Goal: Transaction & Acquisition: Book appointment/travel/reservation

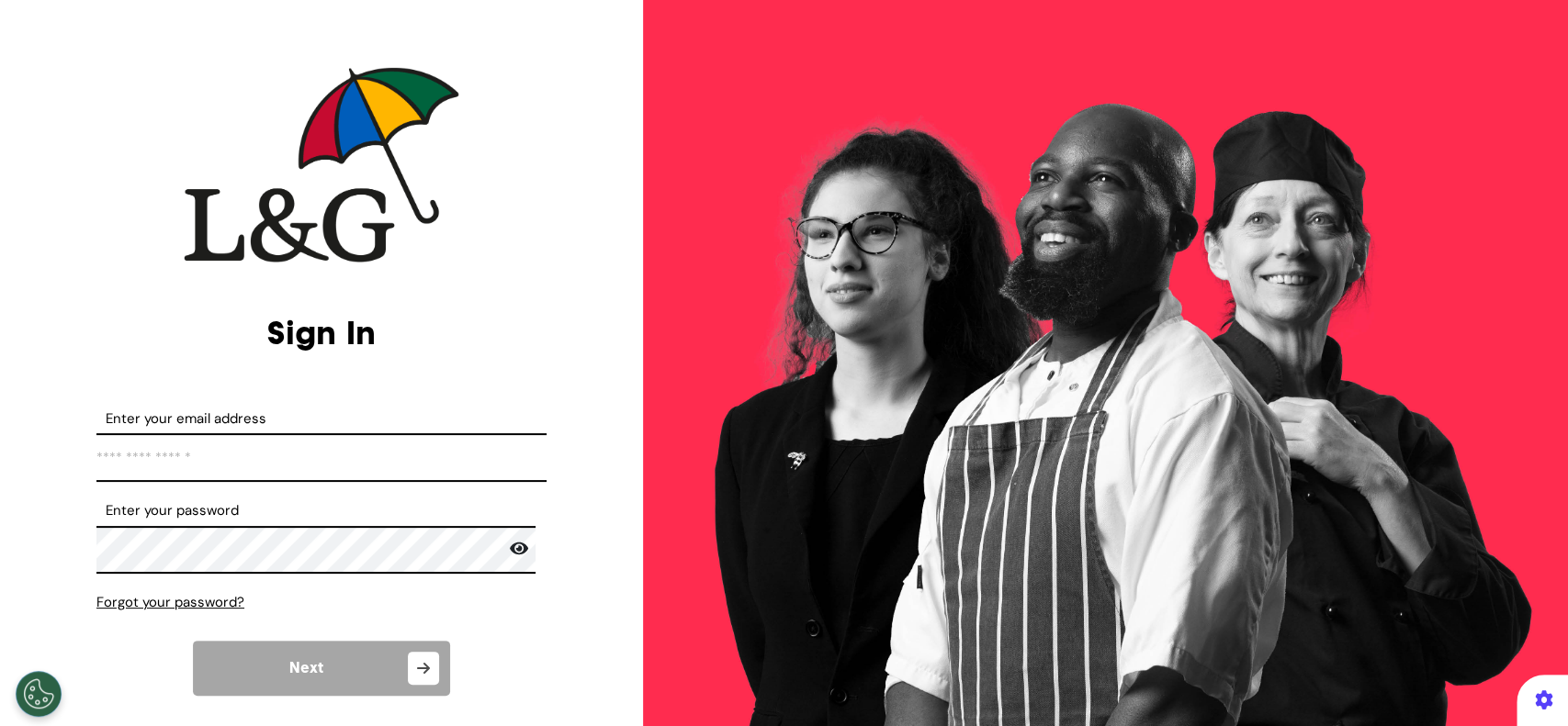
click at [285, 452] on input "Enter your email address" at bounding box center [322, 458] width 450 height 49
type input "**********"
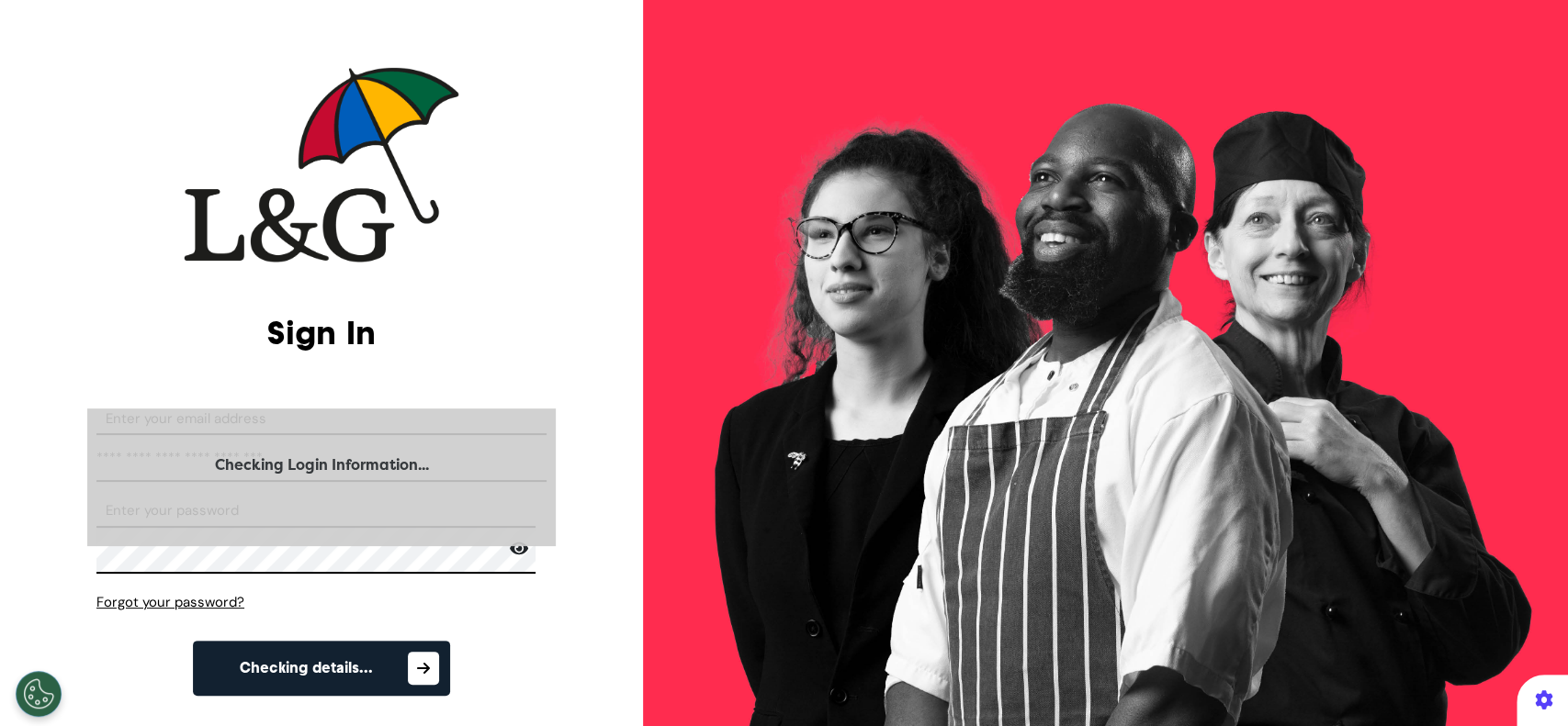
select select "**"
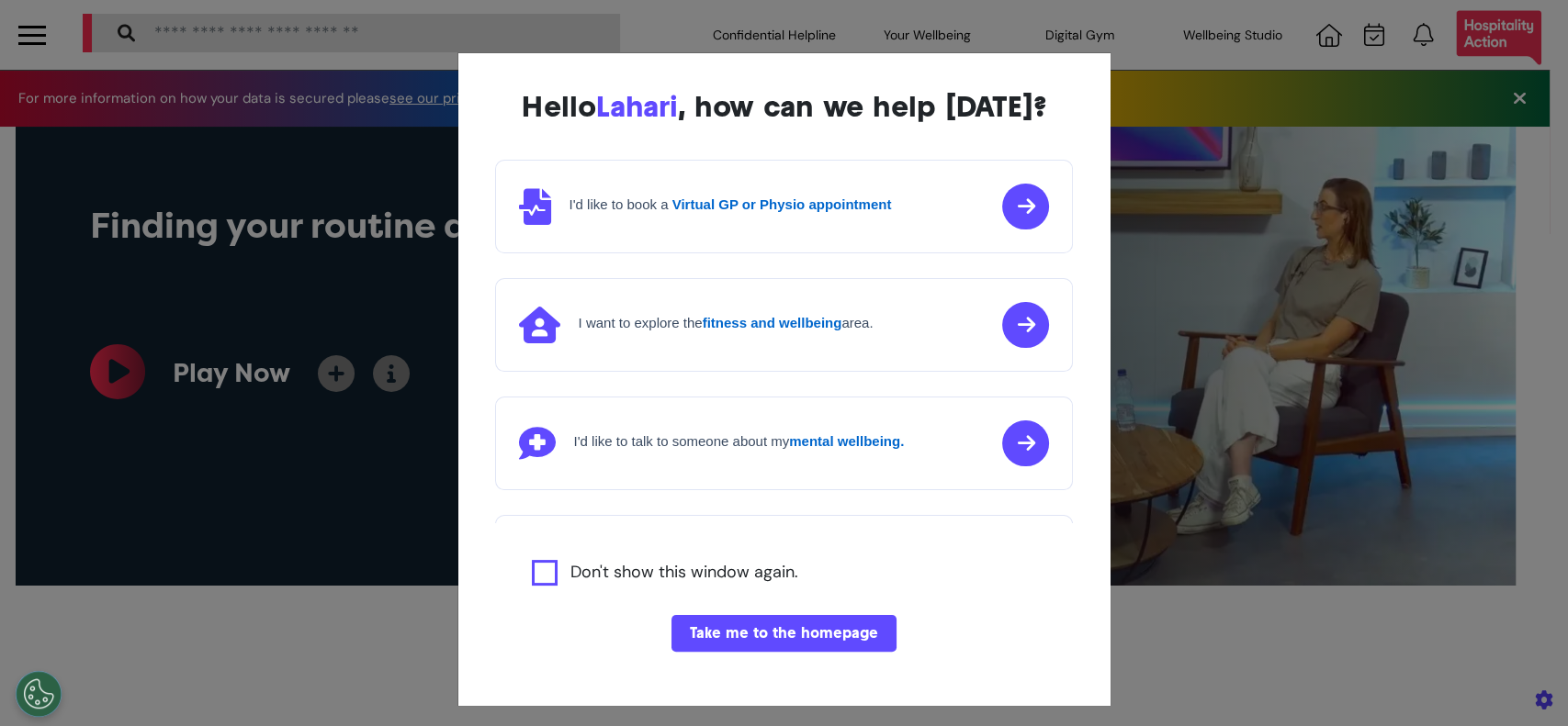
scroll to position [0, 783]
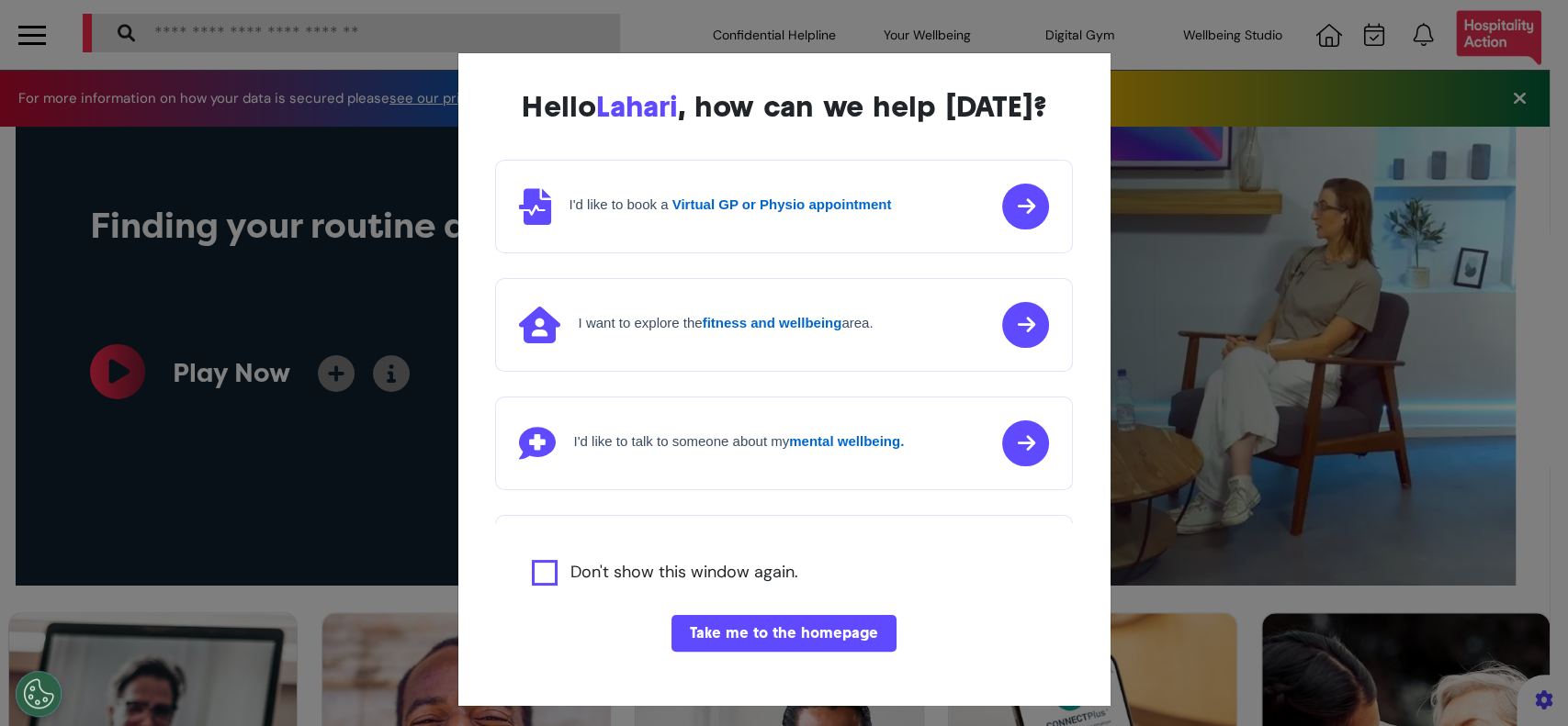
click at [799, 223] on div "I'd like to book a Virtual GP or Physio appointment" at bounding box center [705, 206] width 373 height 37
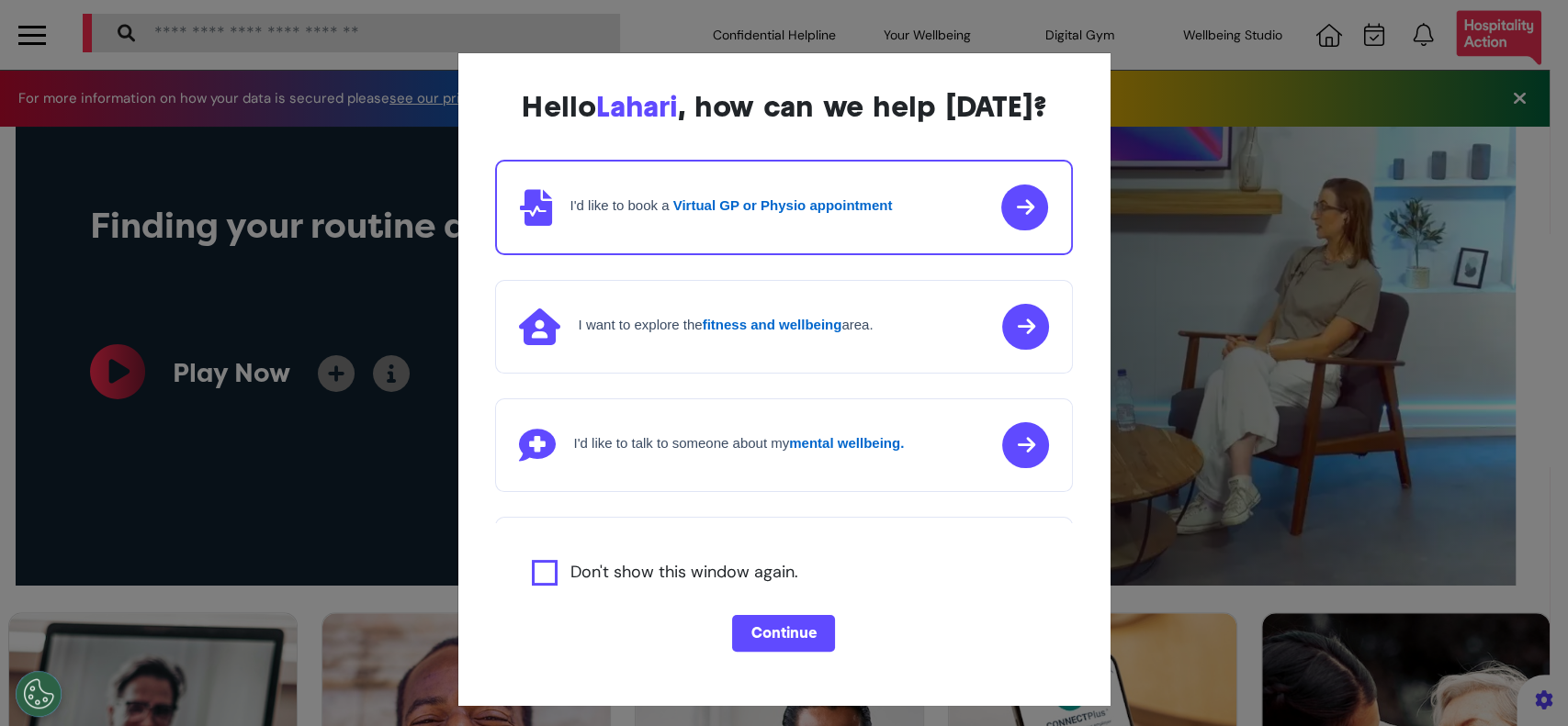
click at [769, 627] on button "Continue" at bounding box center [784, 633] width 103 height 37
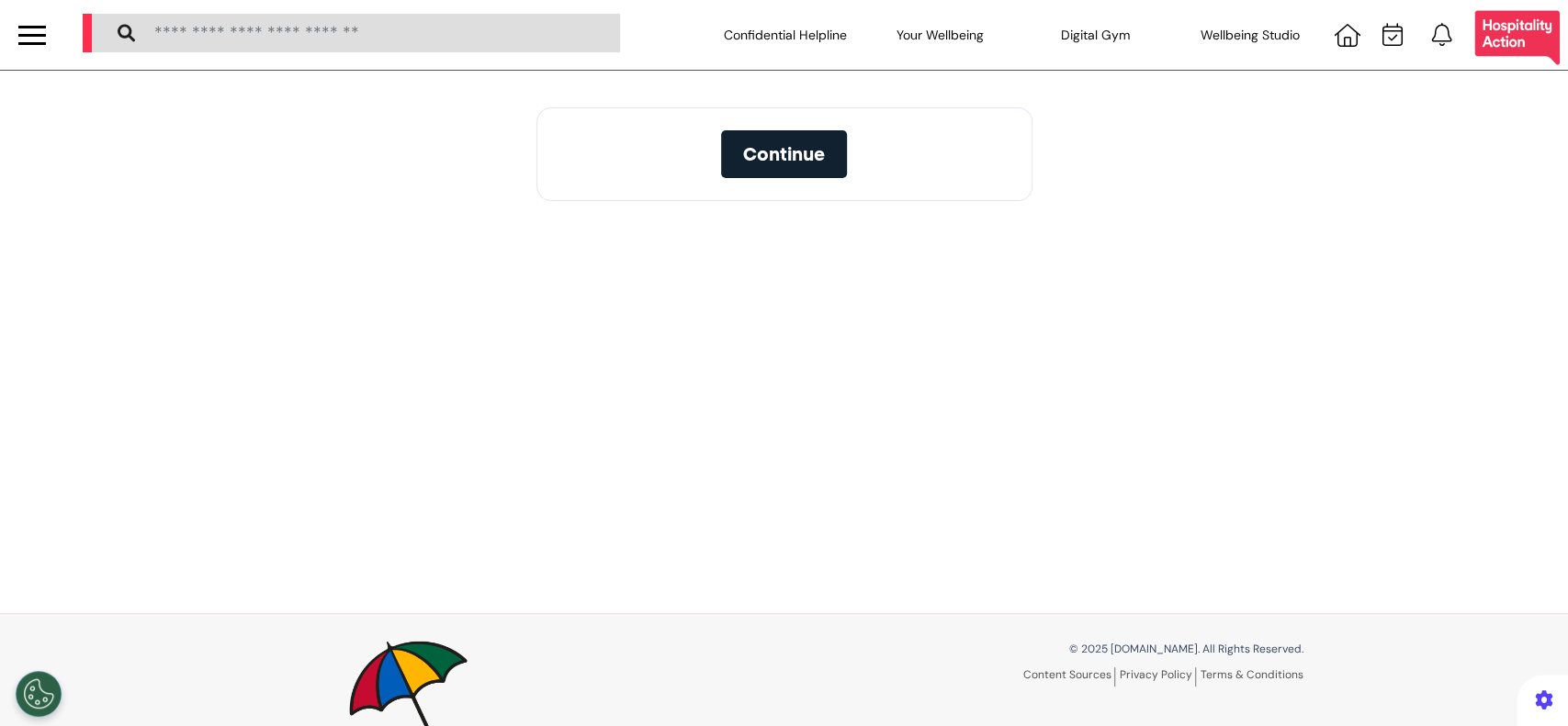
scroll to position [85, 0]
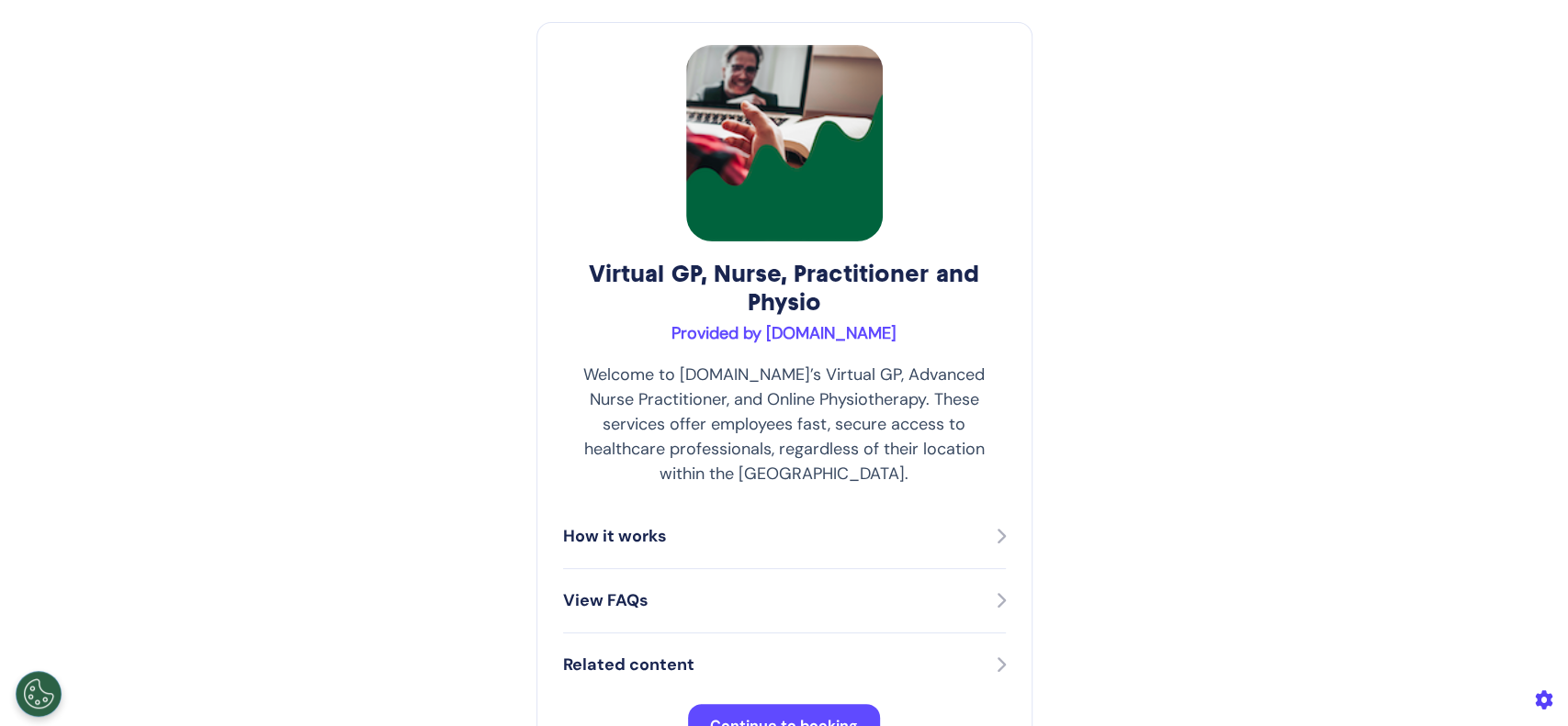
click at [808, 717] on span "Continue to booking" at bounding box center [784, 726] width 148 height 20
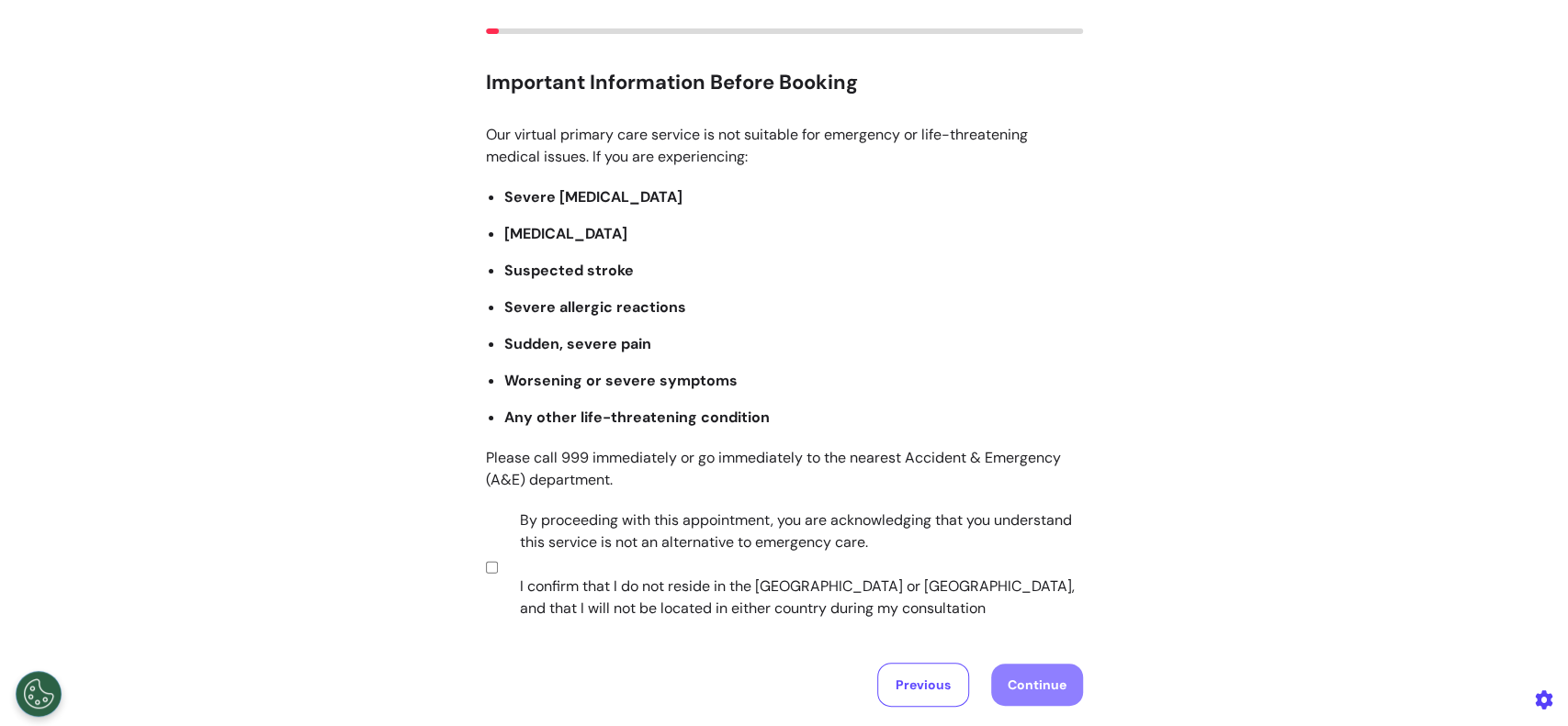
scroll to position [244, 0]
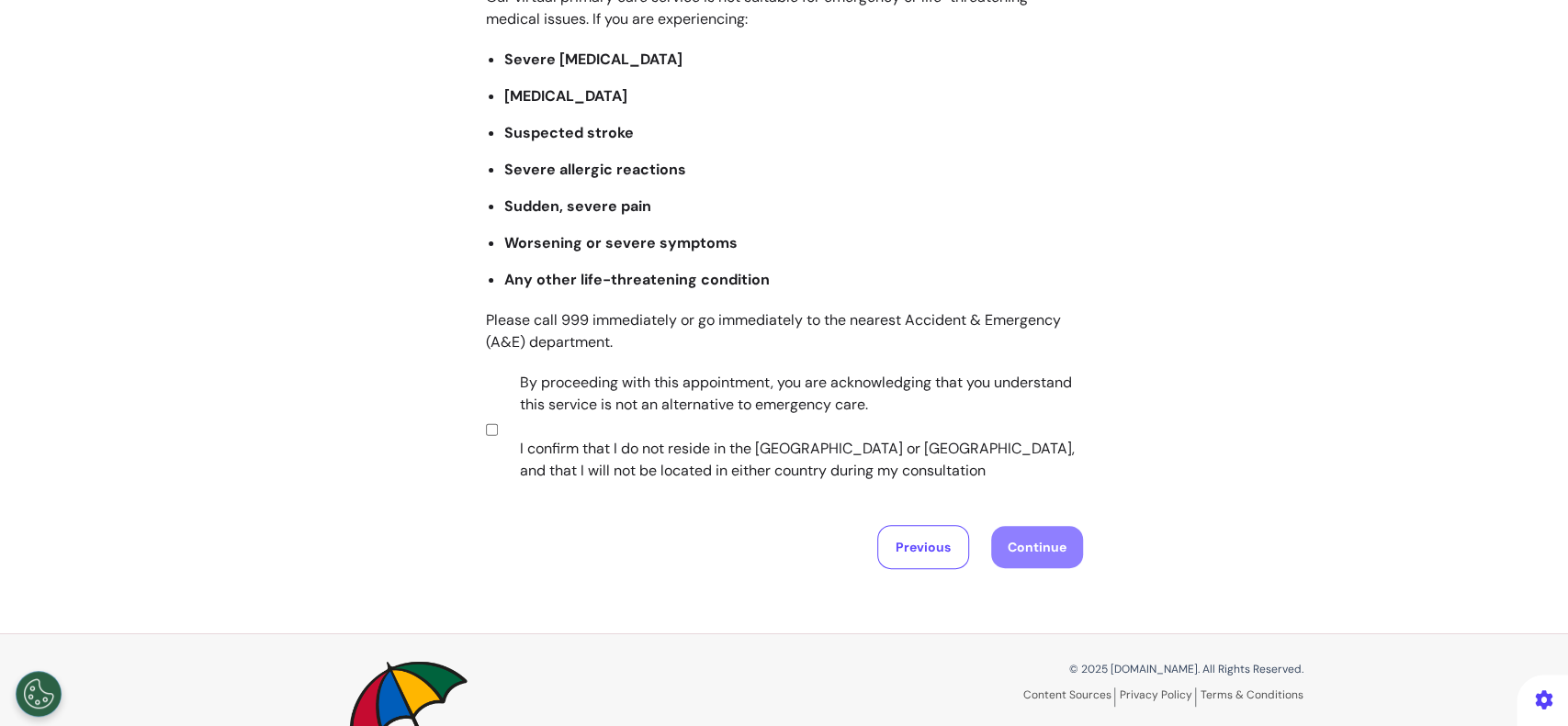
drag, startPoint x: 480, startPoint y: 436, endPoint x: 530, endPoint y: 434, distance: 50.0
click at [486, 435] on section "By proceeding with this appointment, you are acknowledging that you understand …" at bounding box center [782, 430] width 591 height 114
click at [1028, 554] on button "Continue" at bounding box center [1037, 547] width 92 height 42
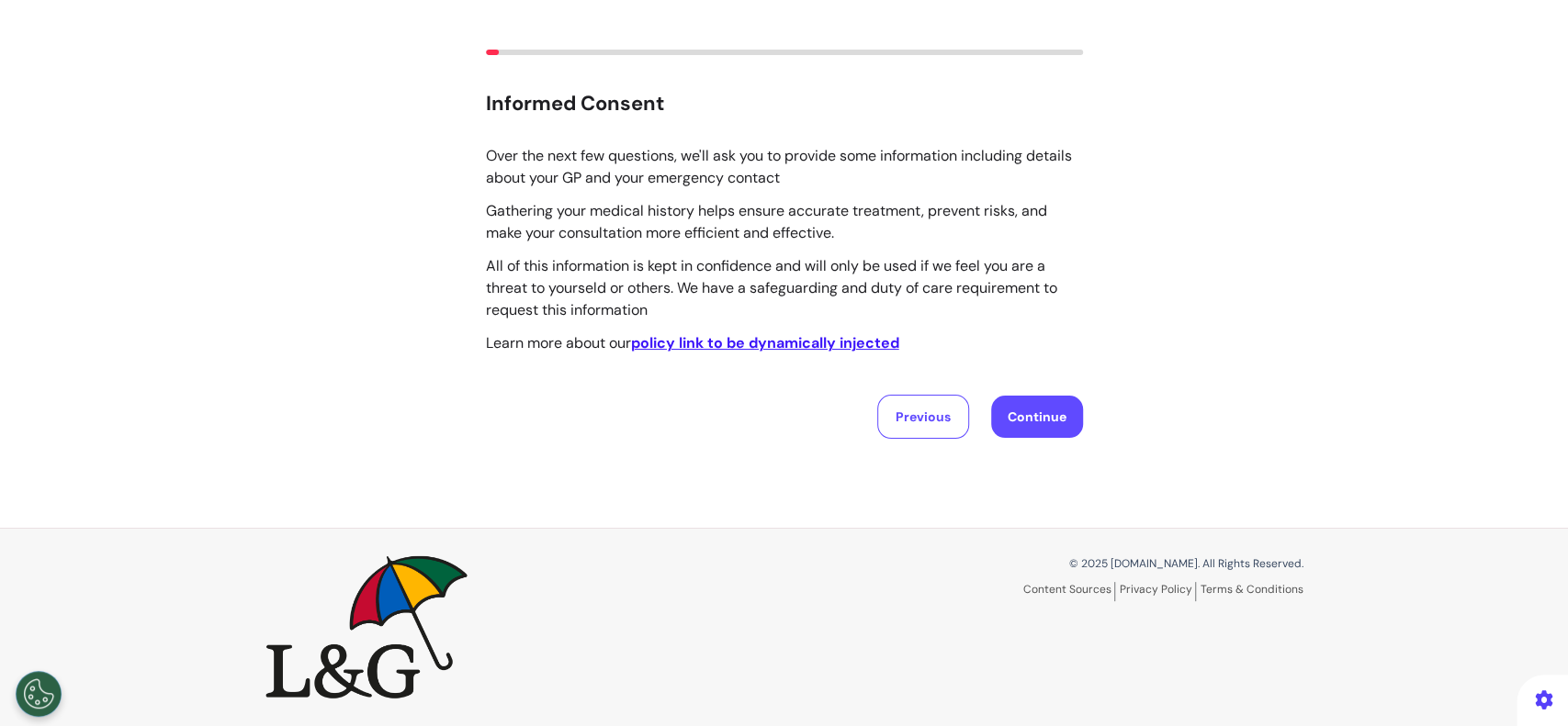
scroll to position [0, 0]
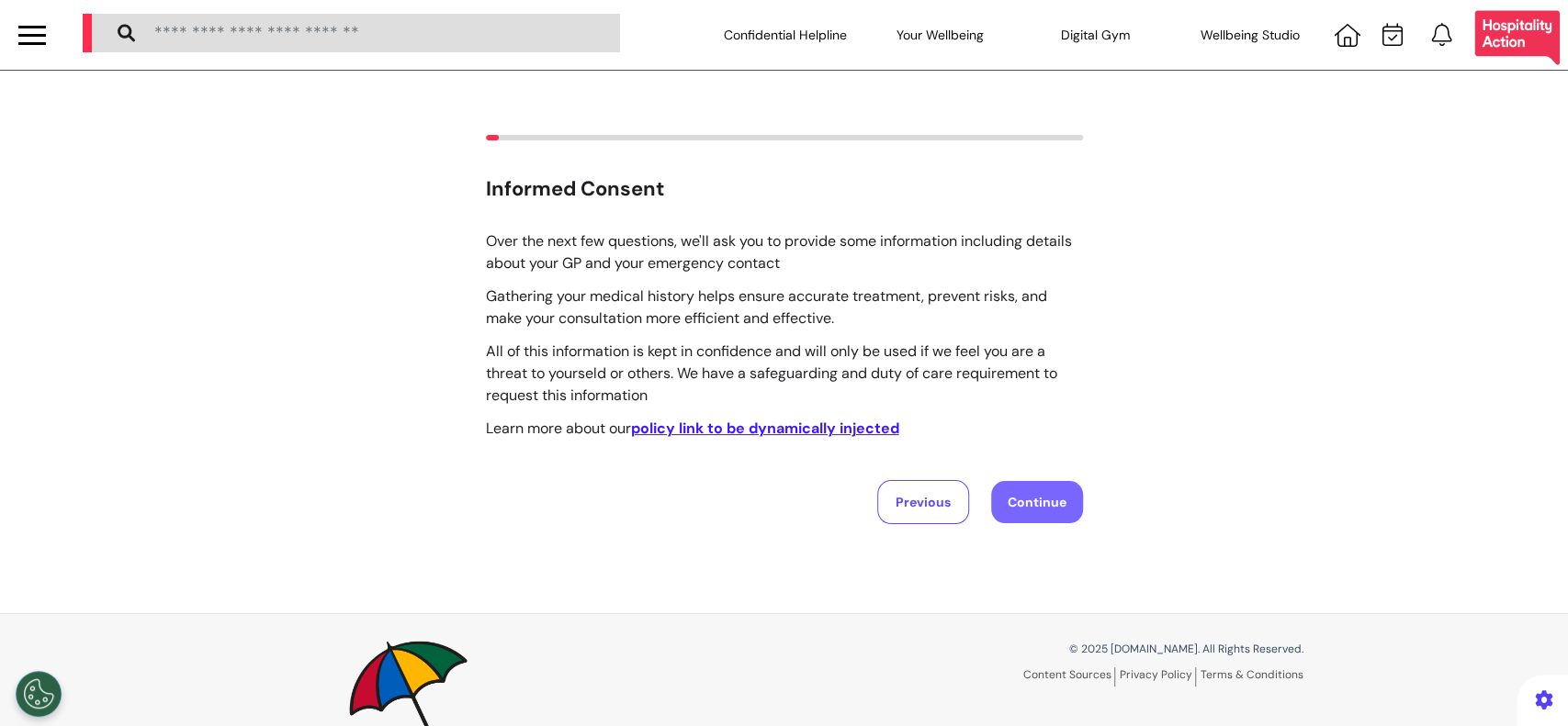
click at [1014, 491] on button "Continue" at bounding box center [1037, 502] width 92 height 42
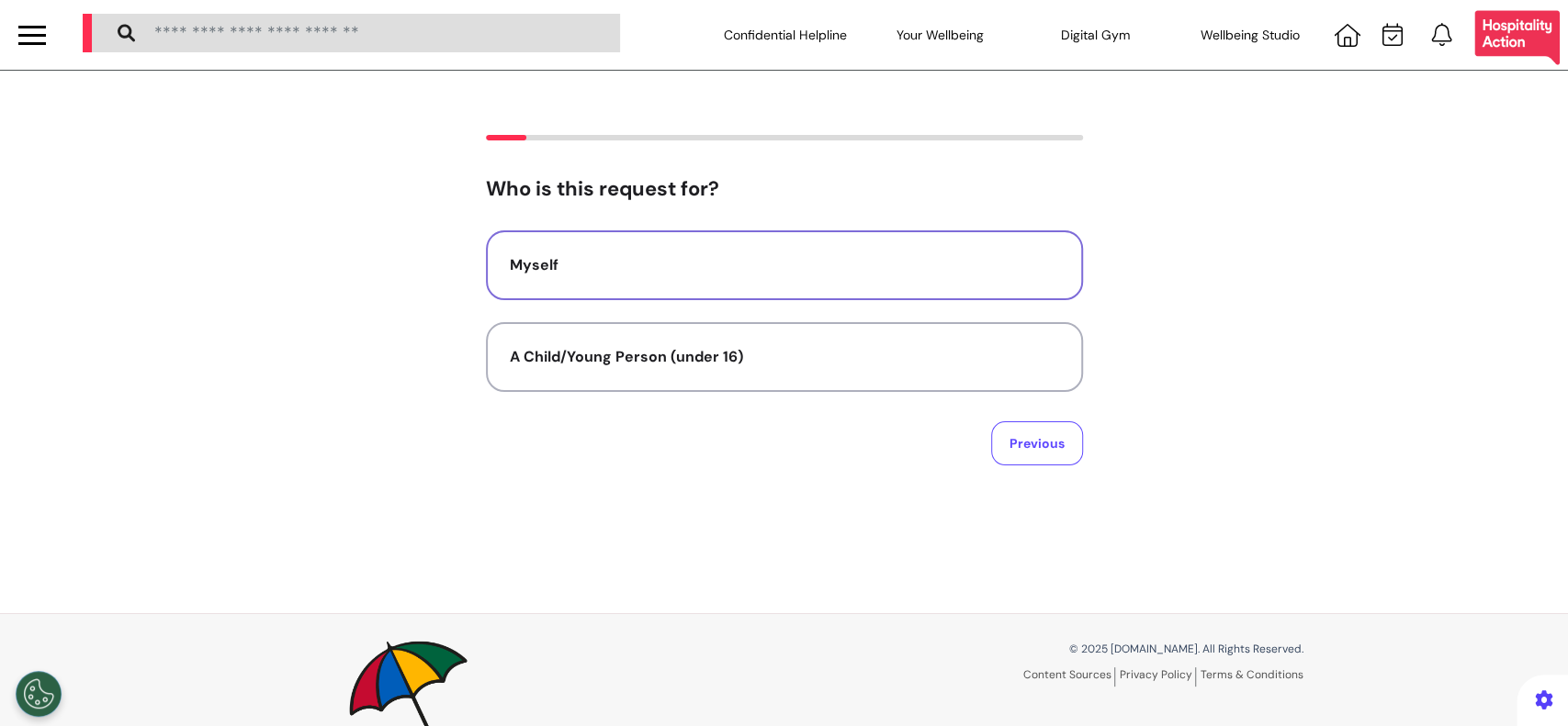
click at [738, 276] on div "Myself" at bounding box center [784, 265] width 549 height 22
select select "*****"
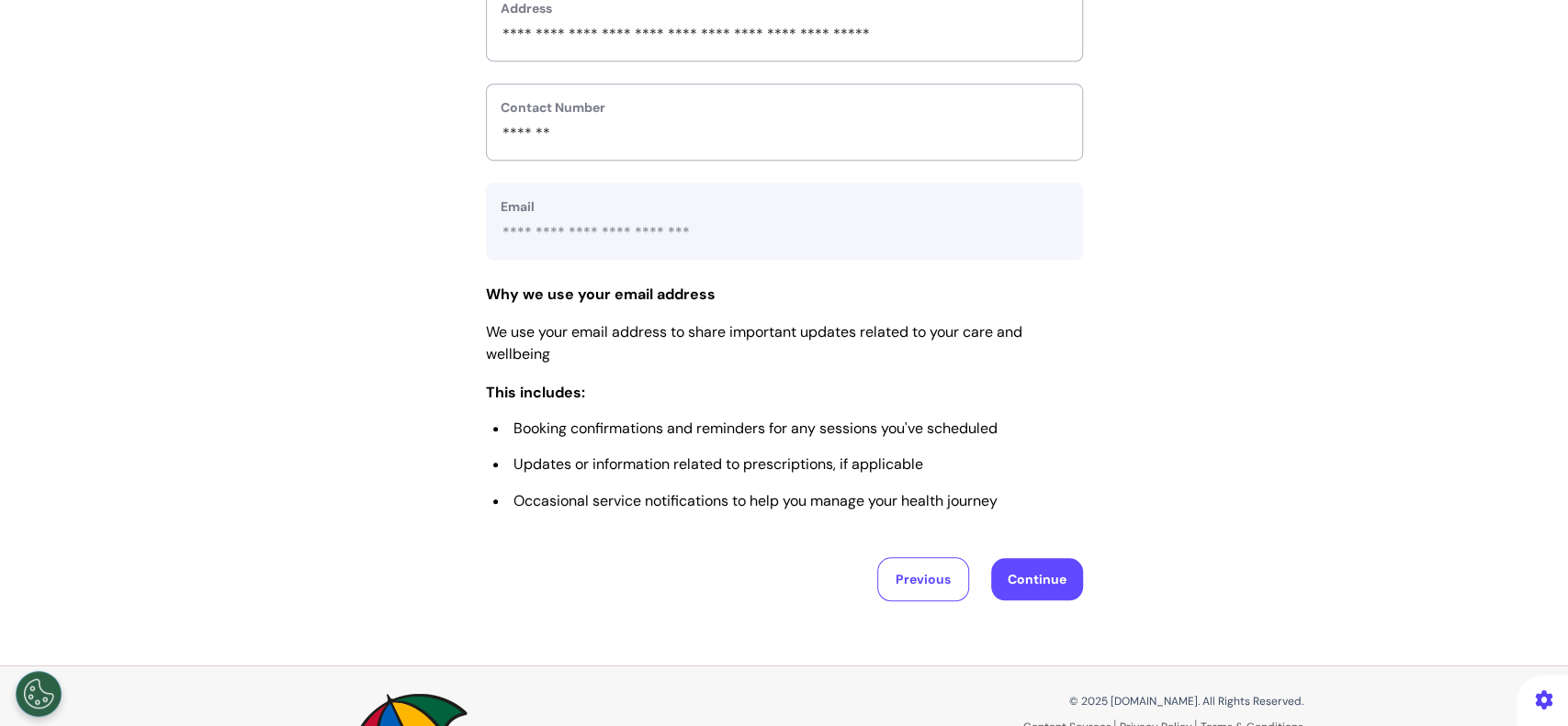
scroll to position [900, 0]
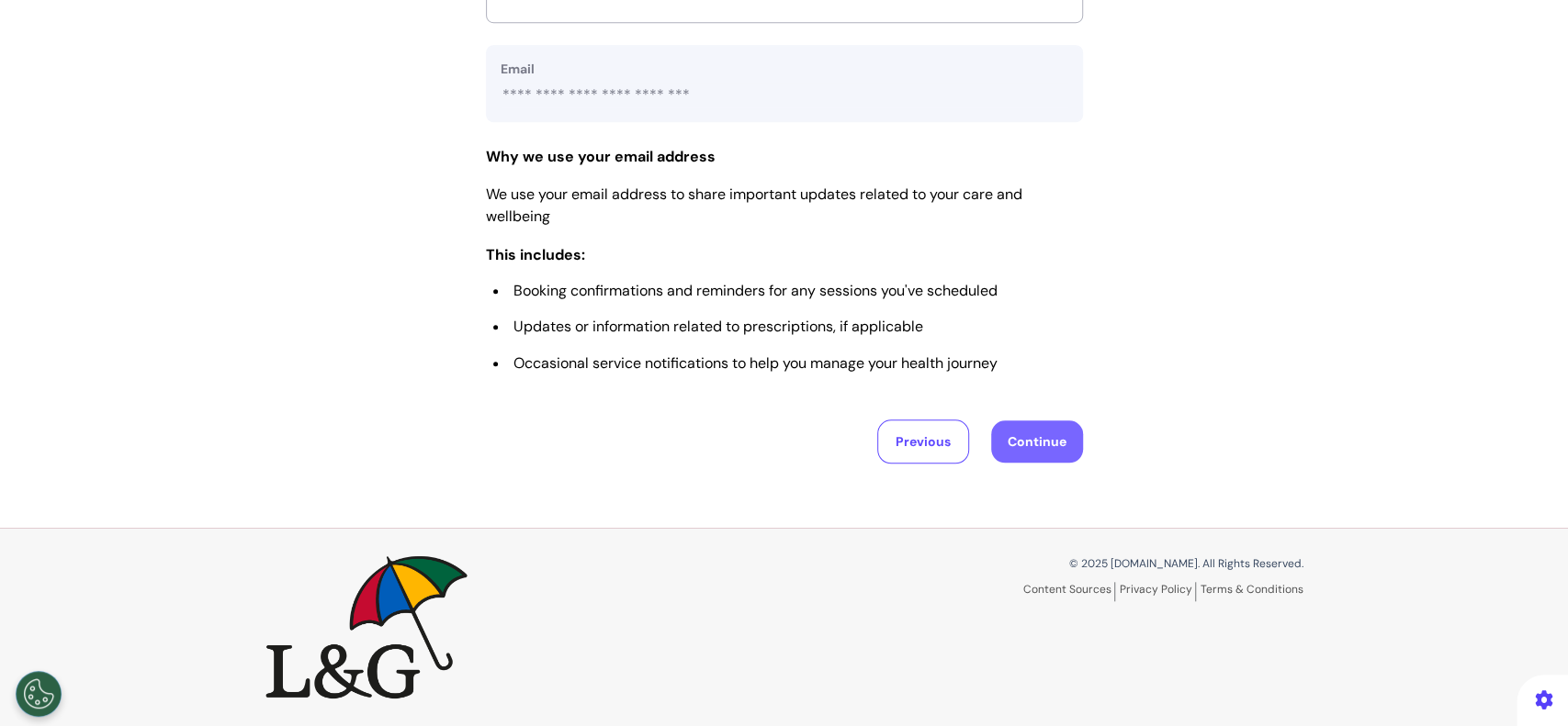
click at [991, 458] on button "Continue" at bounding box center [1037, 441] width 92 height 42
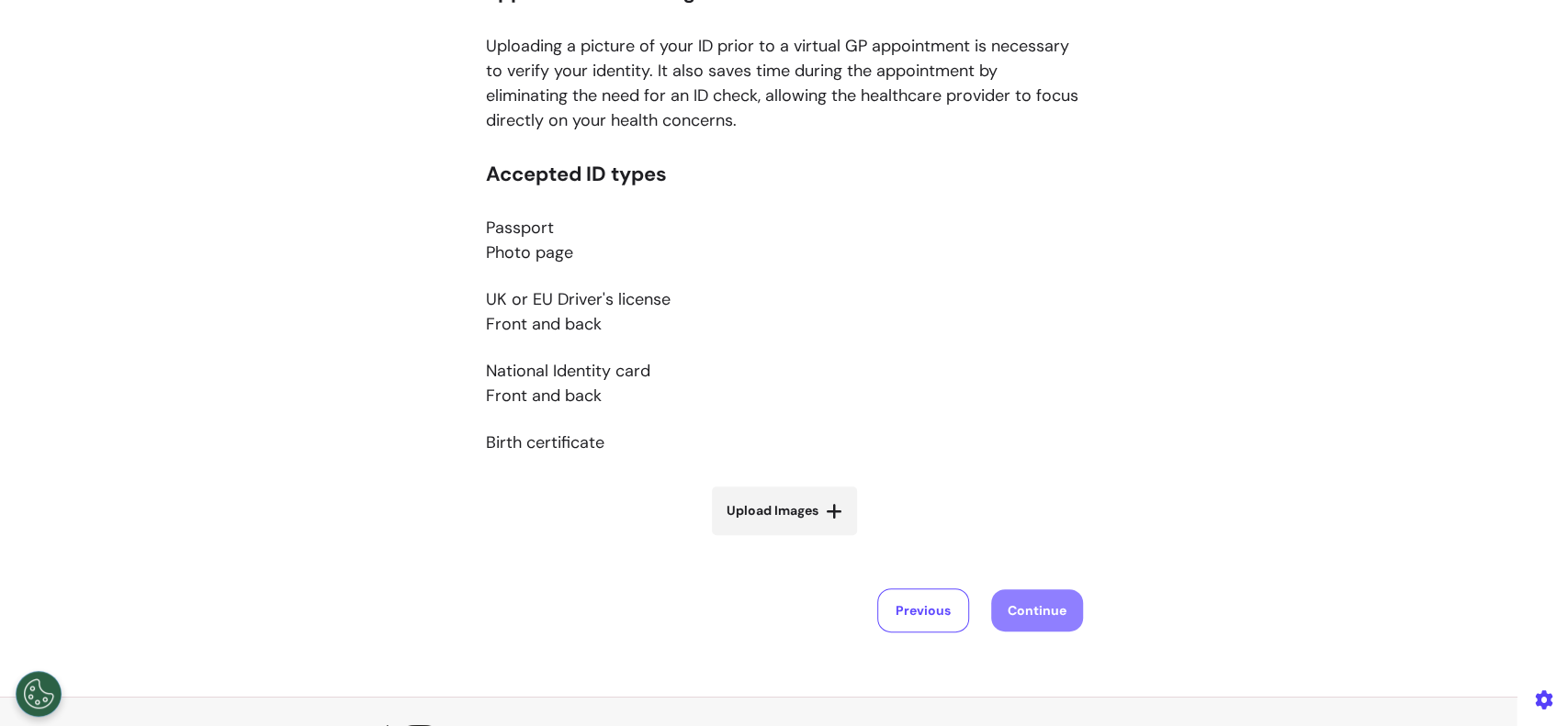
scroll to position [244, 0]
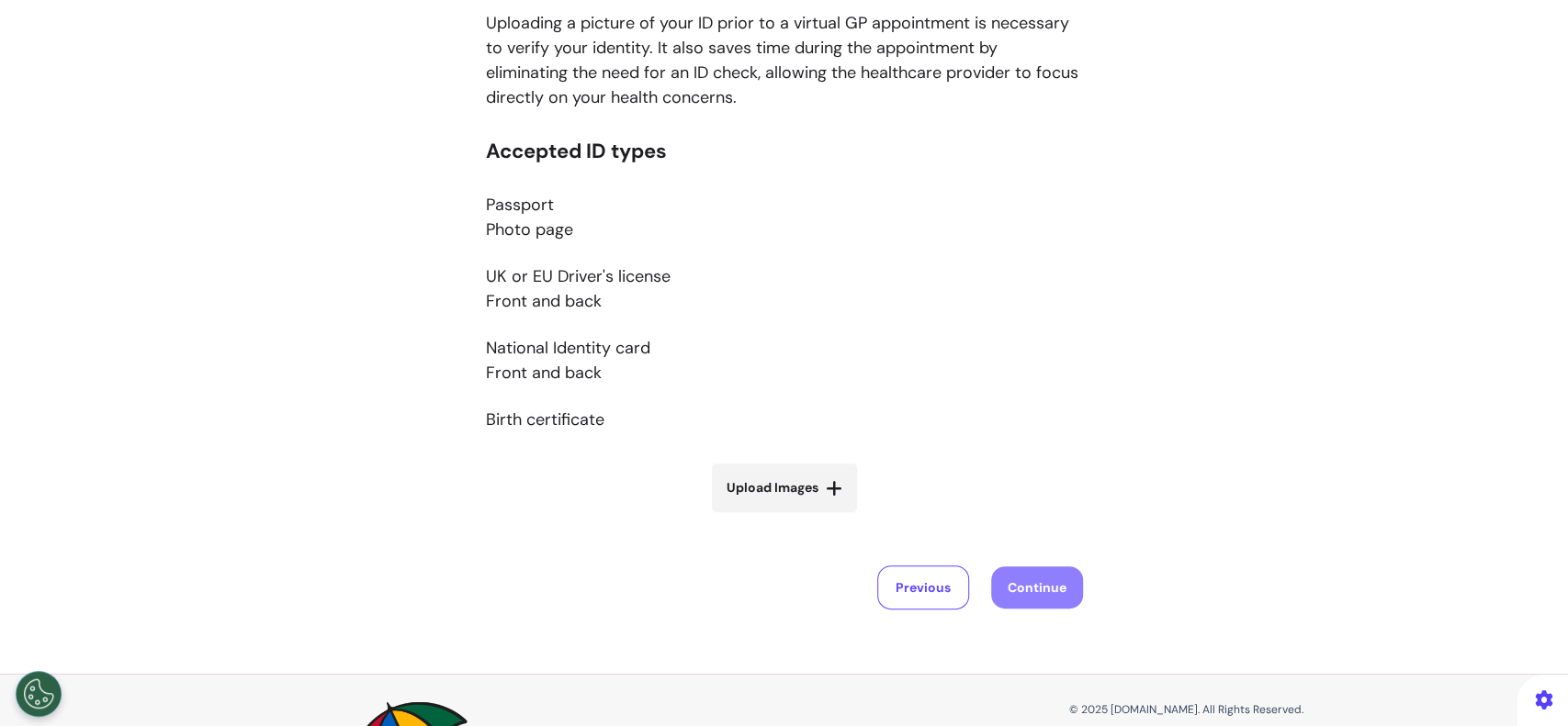
click at [791, 483] on span "Upload Images" at bounding box center [772, 488] width 92 height 20
click at [791, 517] on input "Upload Images" at bounding box center [784, 526] width 219 height 20
type input "**********"
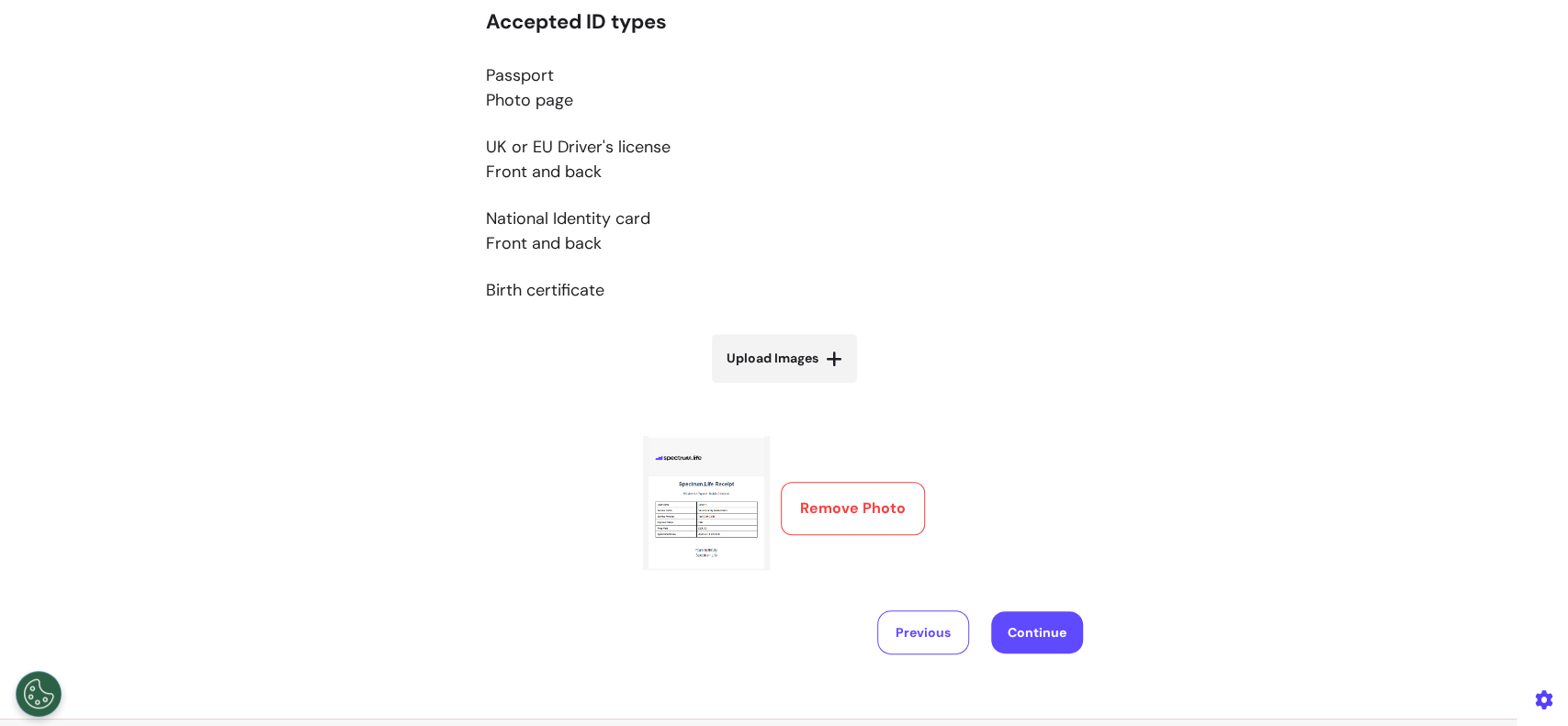
scroll to position [564, 0]
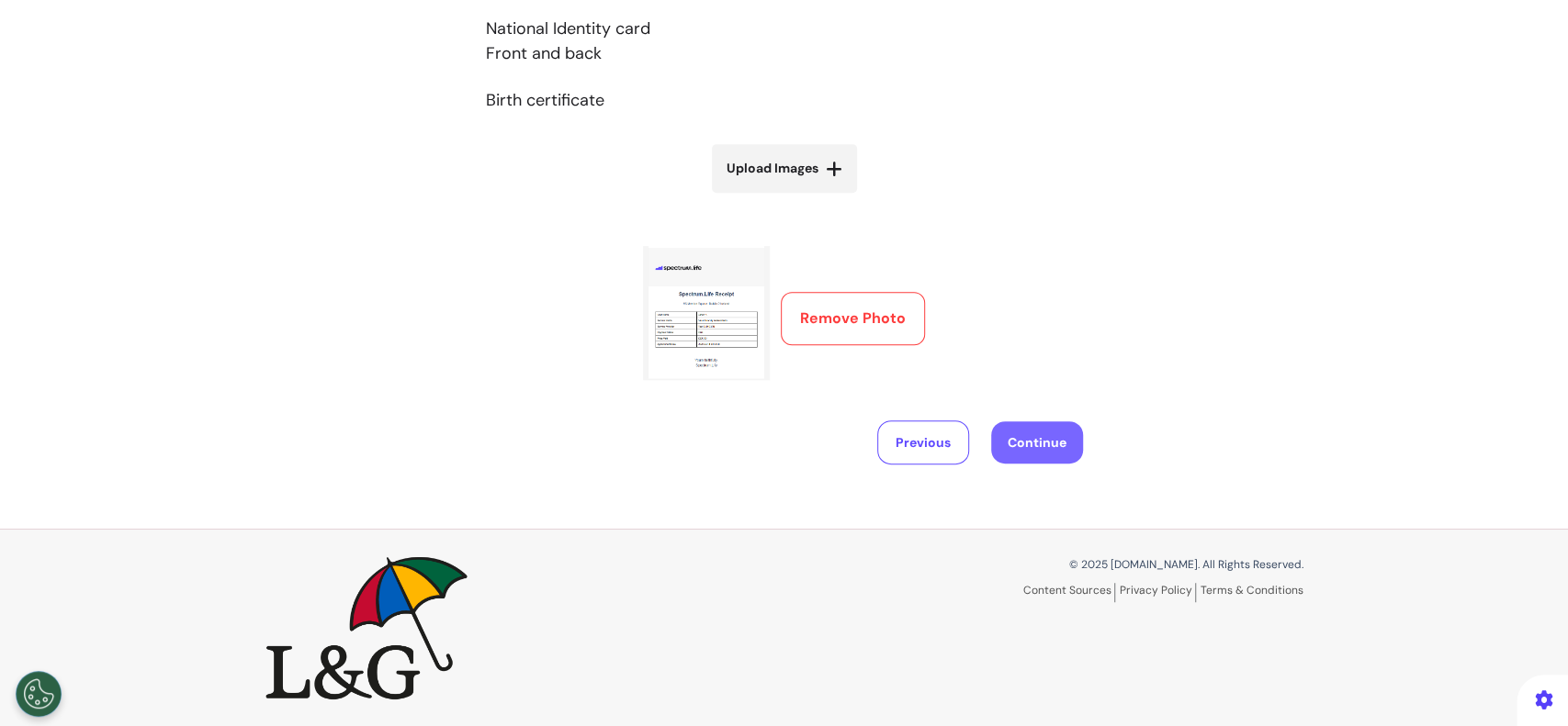
click at [1015, 452] on button "Continue" at bounding box center [1037, 442] width 92 height 42
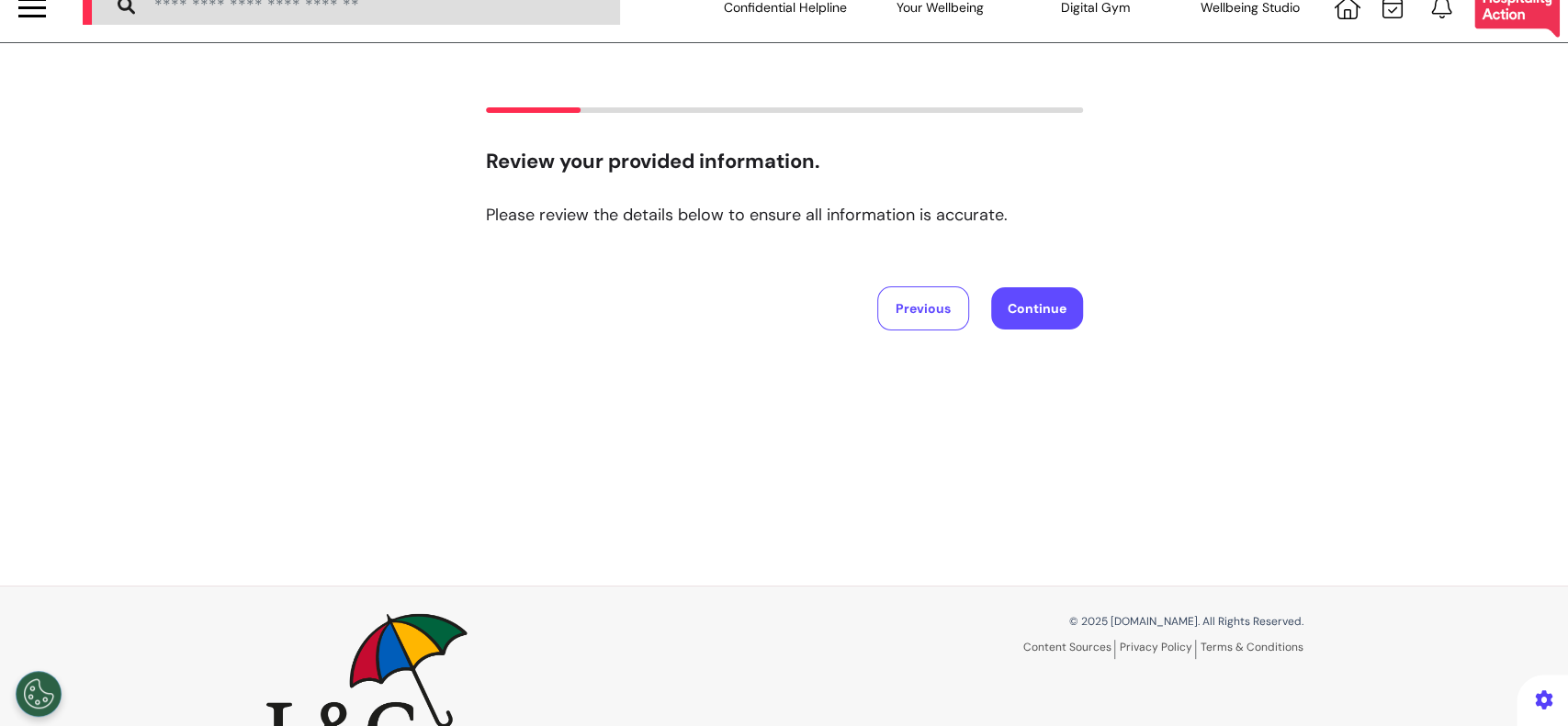
scroll to position [0, 0]
